Goal: Check status

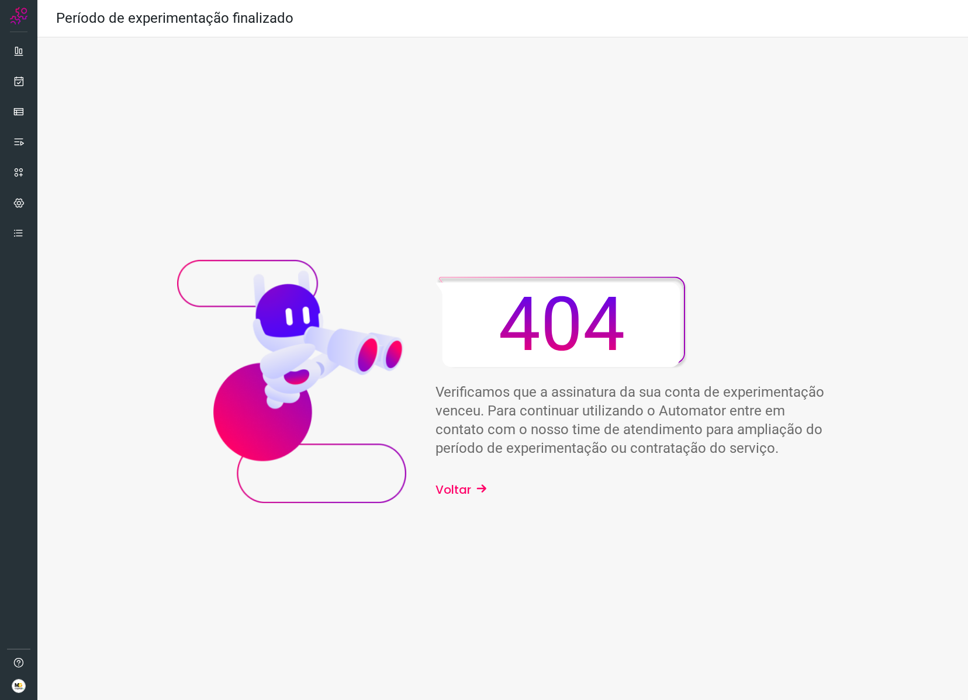
click at [465, 489] on button "Voltar" at bounding box center [462, 490] width 52 height 18
click at [472, 495] on button "Voltar" at bounding box center [462, 490] width 52 height 18
click at [473, 506] on div "Verificamos que a assinatura da sua conta de experimentação venceu. Para contin…" at bounding box center [502, 388] width 651 height 260
click at [23, 49] on icon at bounding box center [19, 51] width 12 height 12
